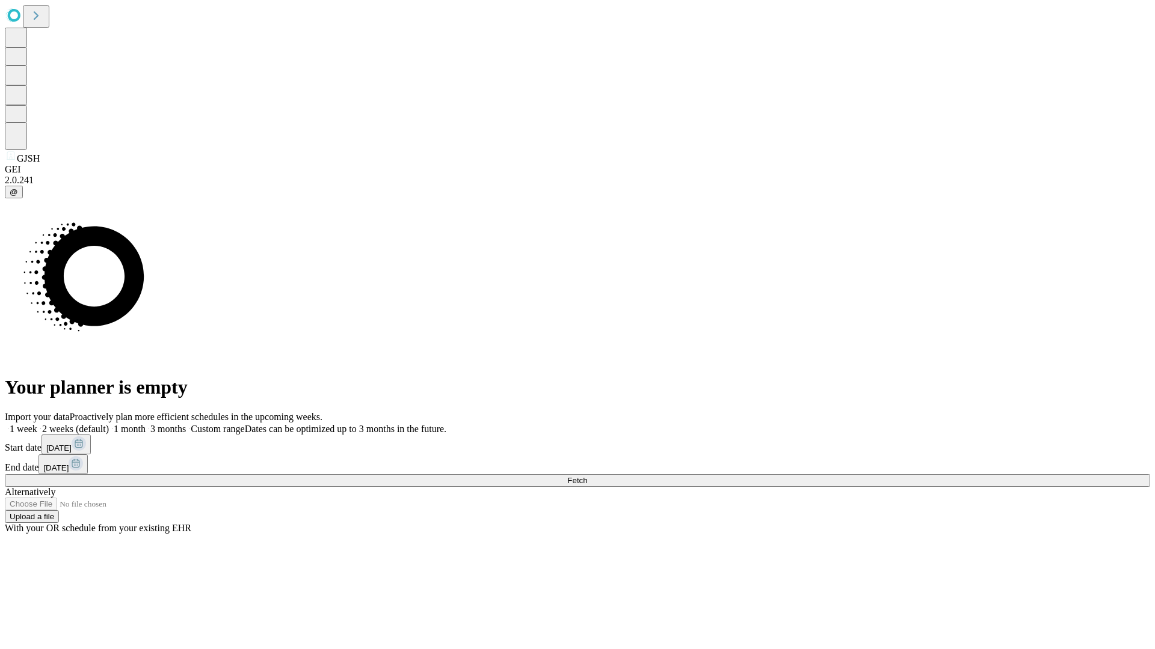
click at [587, 476] on span "Fetch" at bounding box center [577, 480] width 20 height 9
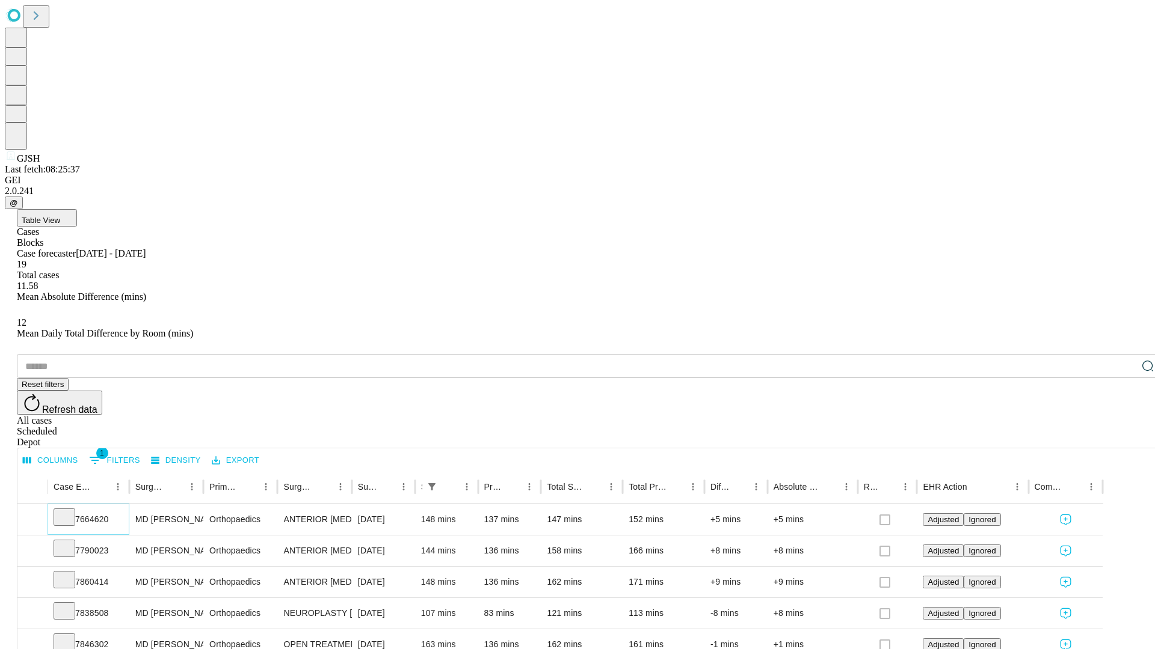
click at [70, 511] on icon at bounding box center [64, 517] width 12 height 12
